Goal: Task Accomplishment & Management: Manage account settings

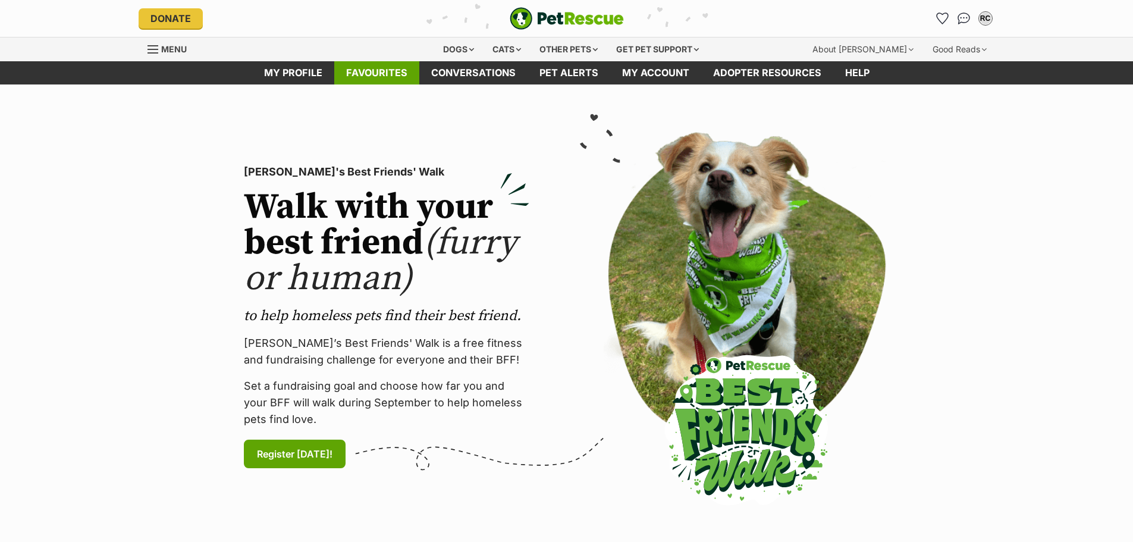
click at [371, 72] on link "Favourites" at bounding box center [376, 72] width 85 height 23
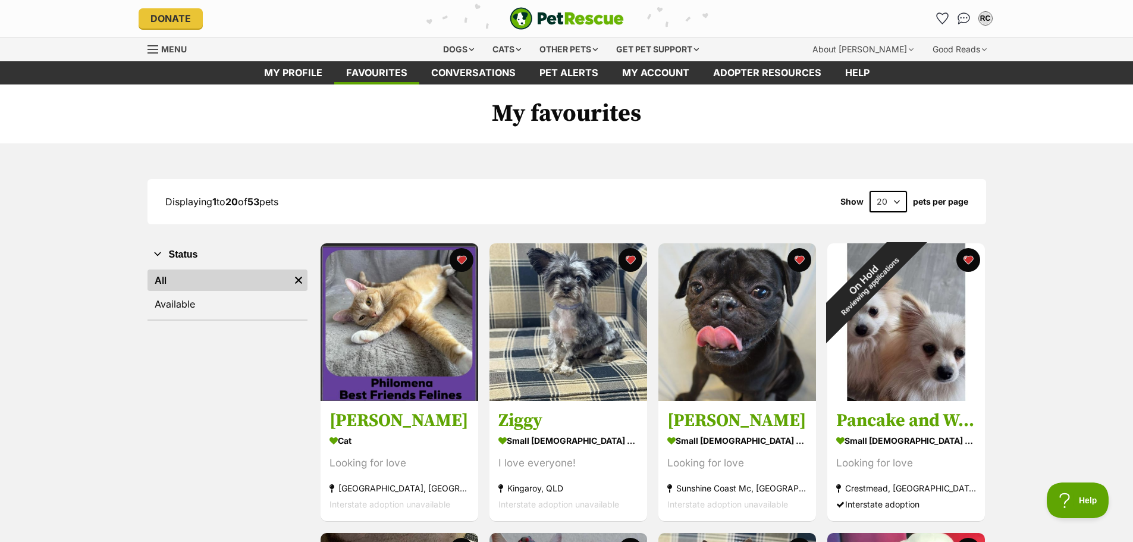
click at [892, 205] on select "20 40 60" at bounding box center [887, 201] width 37 height 21
select select "60"
click at [869, 191] on select "20 40 60" at bounding box center [887, 201] width 37 height 21
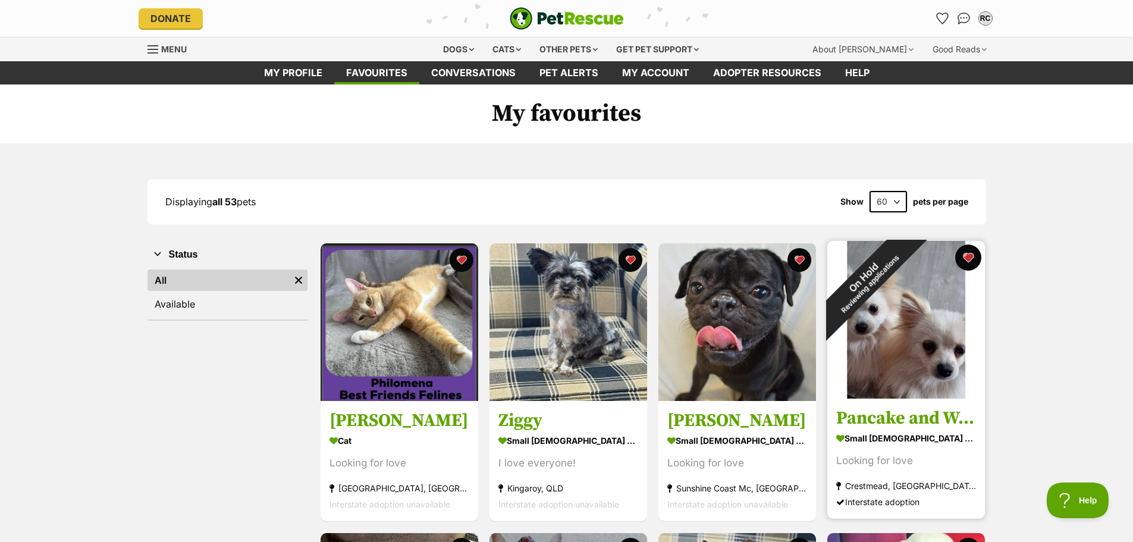
click at [970, 254] on button "favourite" at bounding box center [968, 257] width 26 height 26
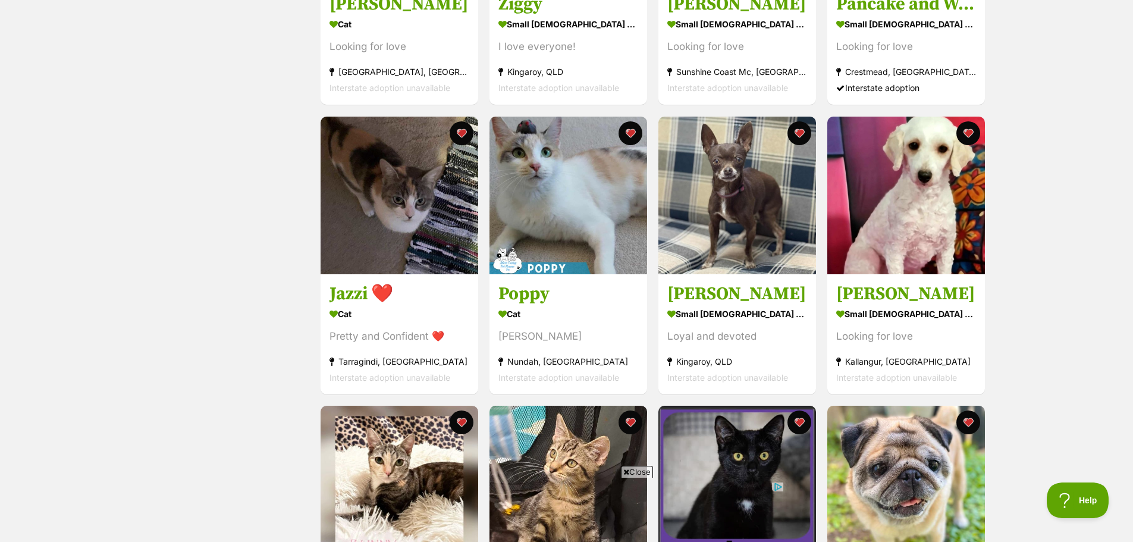
drag, startPoint x: 636, startPoint y: 471, endPoint x: 640, endPoint y: 466, distance: 6.3
click at [636, 470] on span "Close" at bounding box center [637, 472] width 32 height 12
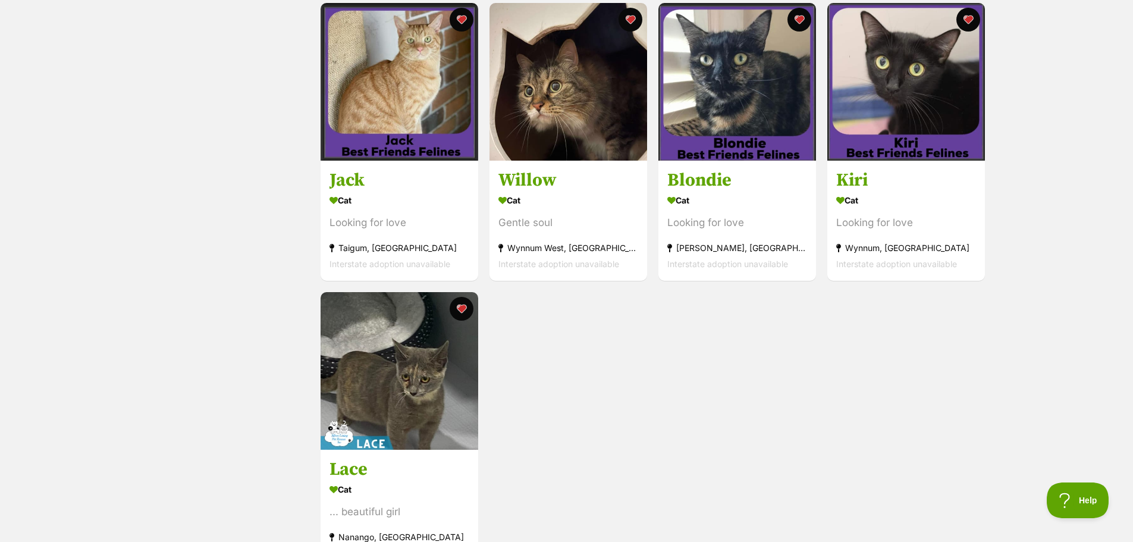
scroll to position [3806, 0]
